Goal: Transaction & Acquisition: Purchase product/service

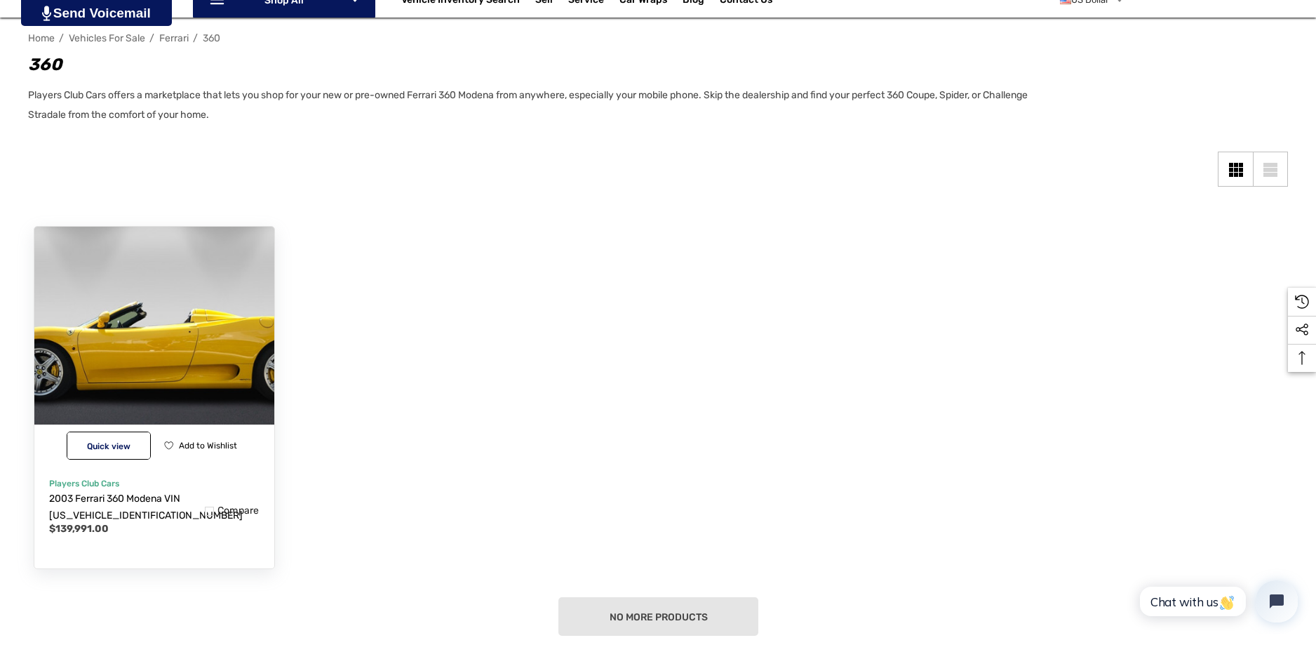
click at [165, 364] on img "2003 Ferrari 360 Modena VIN ZFFYT53A030133990,$139,991.00\a" at bounding box center [154, 346] width 264 height 264
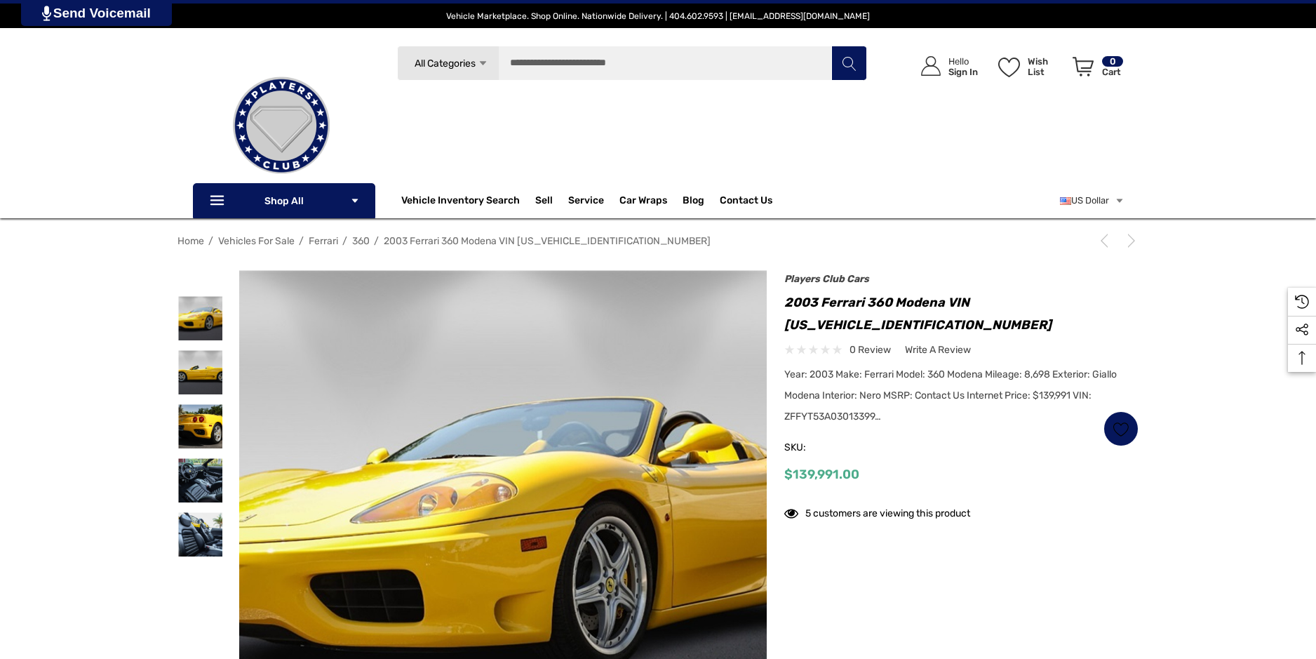
click at [144, 278] on div "Home Vehicles For Sale Ferrari 360 2003 Ferrari 360 Modena VIN ZFFYT53A03013399…" at bounding box center [658, 516] width 1316 height 575
click at [205, 478] on img at bounding box center [200, 480] width 44 height 44
